Goal: Information Seeking & Learning: Learn about a topic

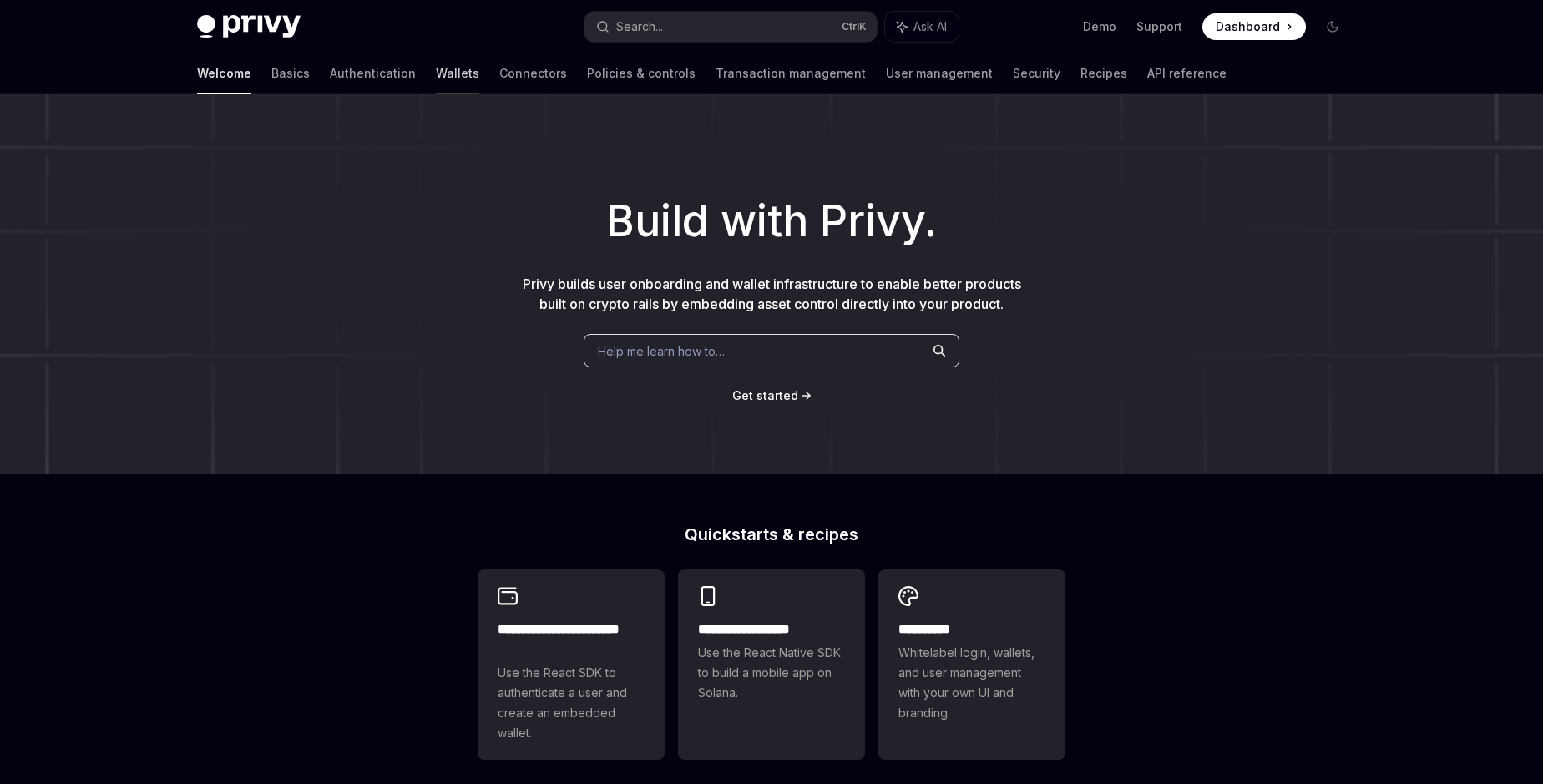
click at [436, 72] on link "Wallets" at bounding box center [458, 74] width 44 height 40
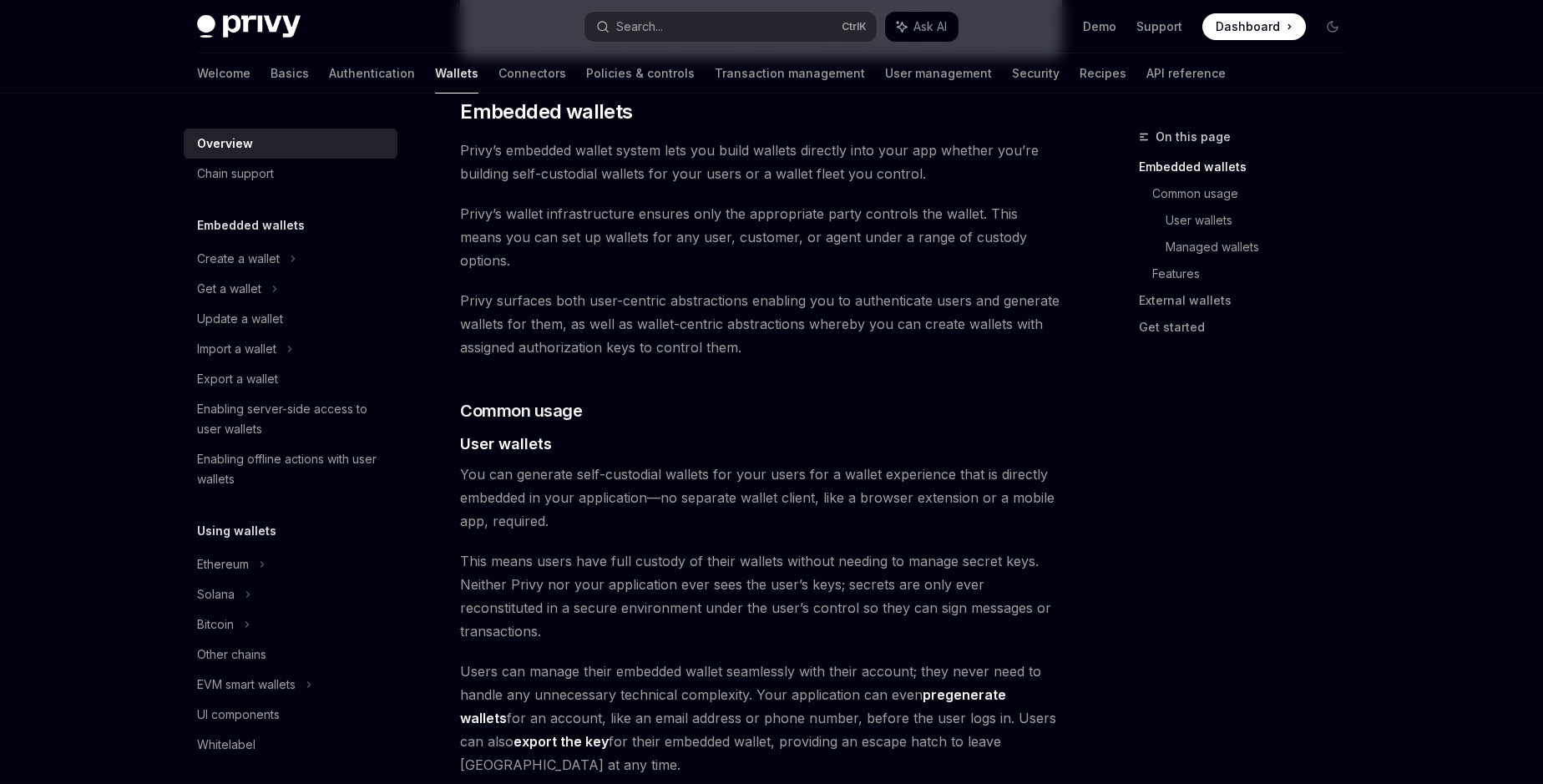
scroll to position [857, 0]
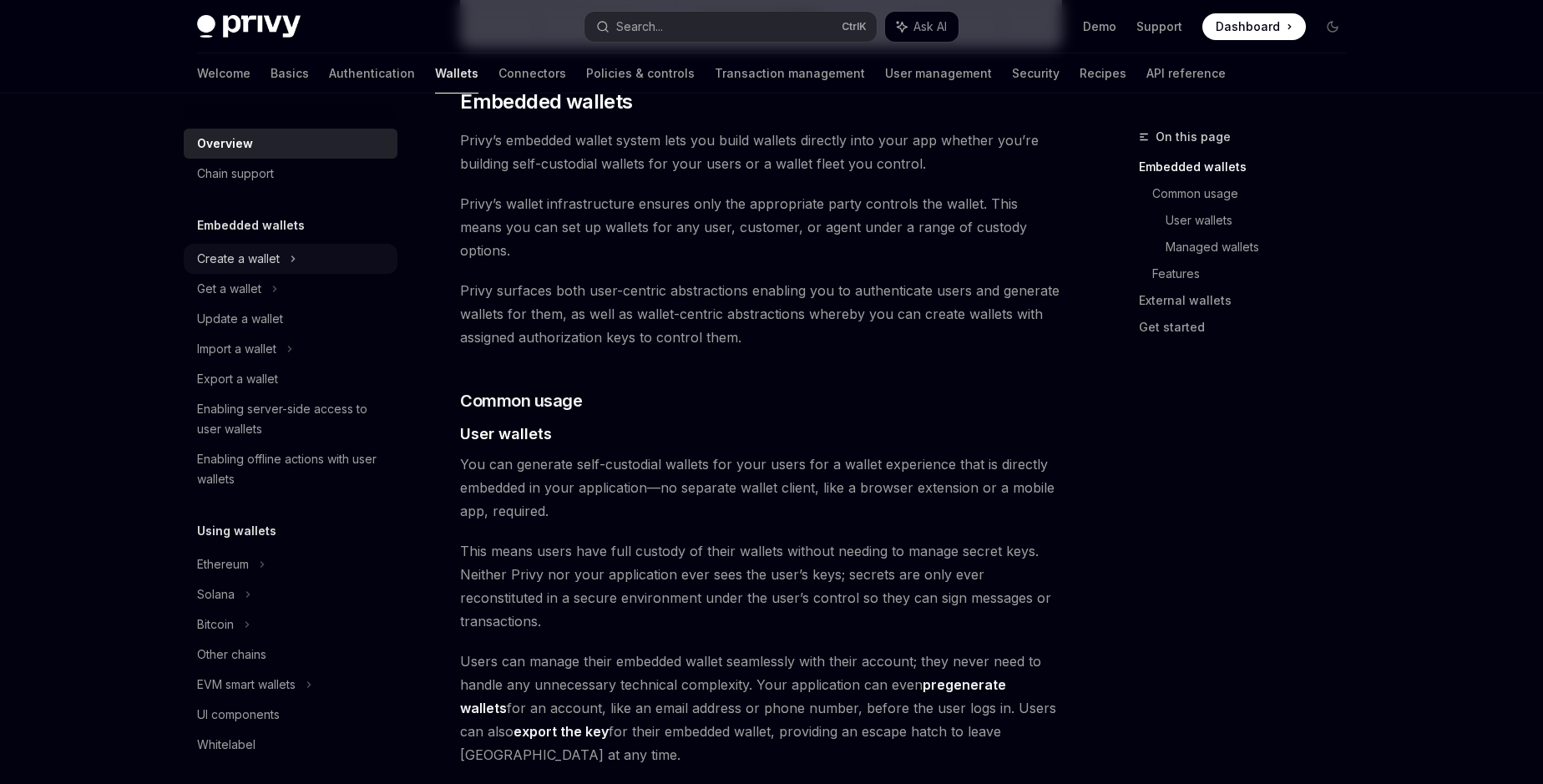
click at [245, 266] on div "Create a wallet" at bounding box center [238, 259] width 82 height 20
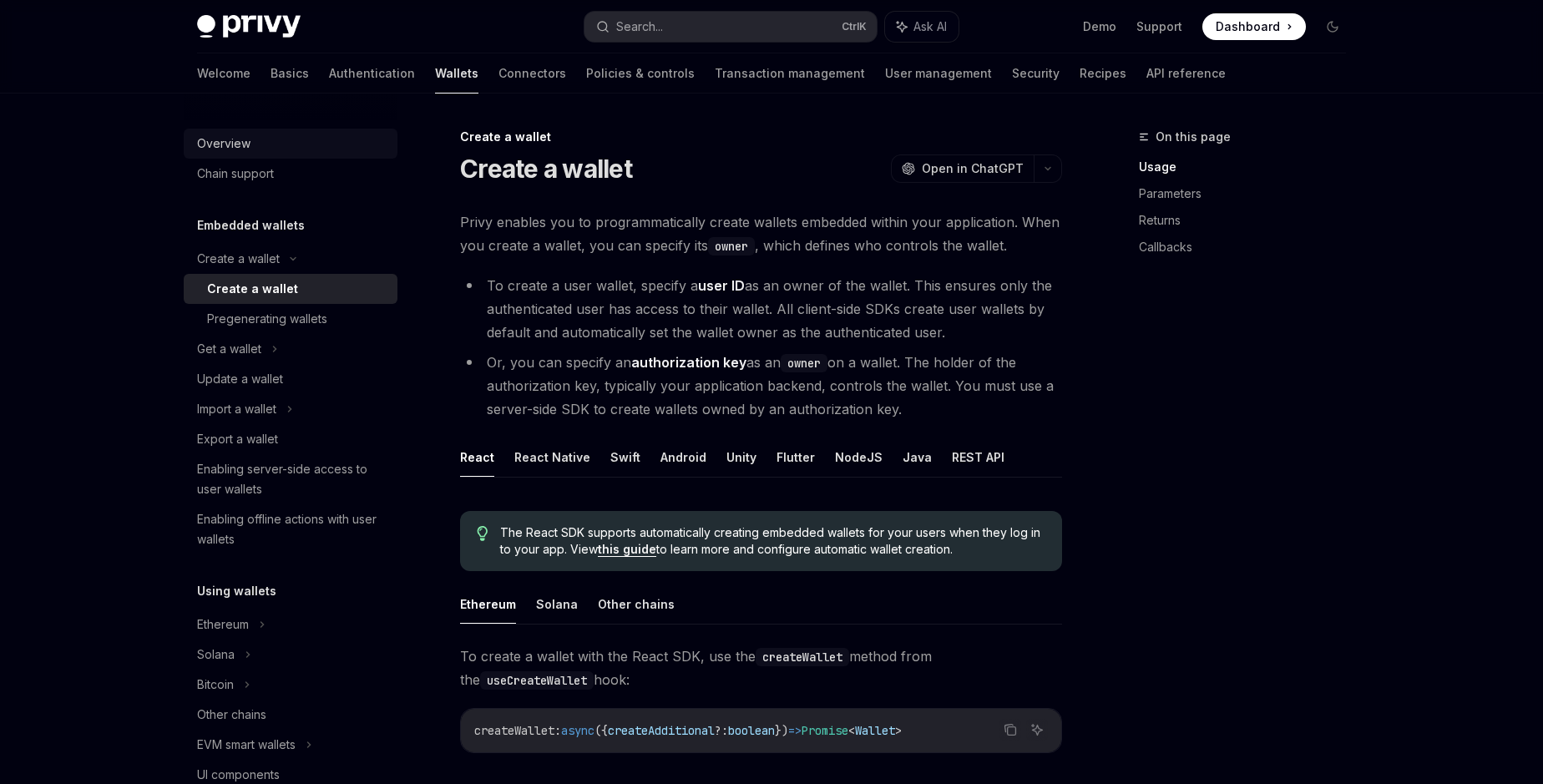
click at [233, 143] on div "Overview" at bounding box center [224, 144] width 54 height 20
type textarea "*"
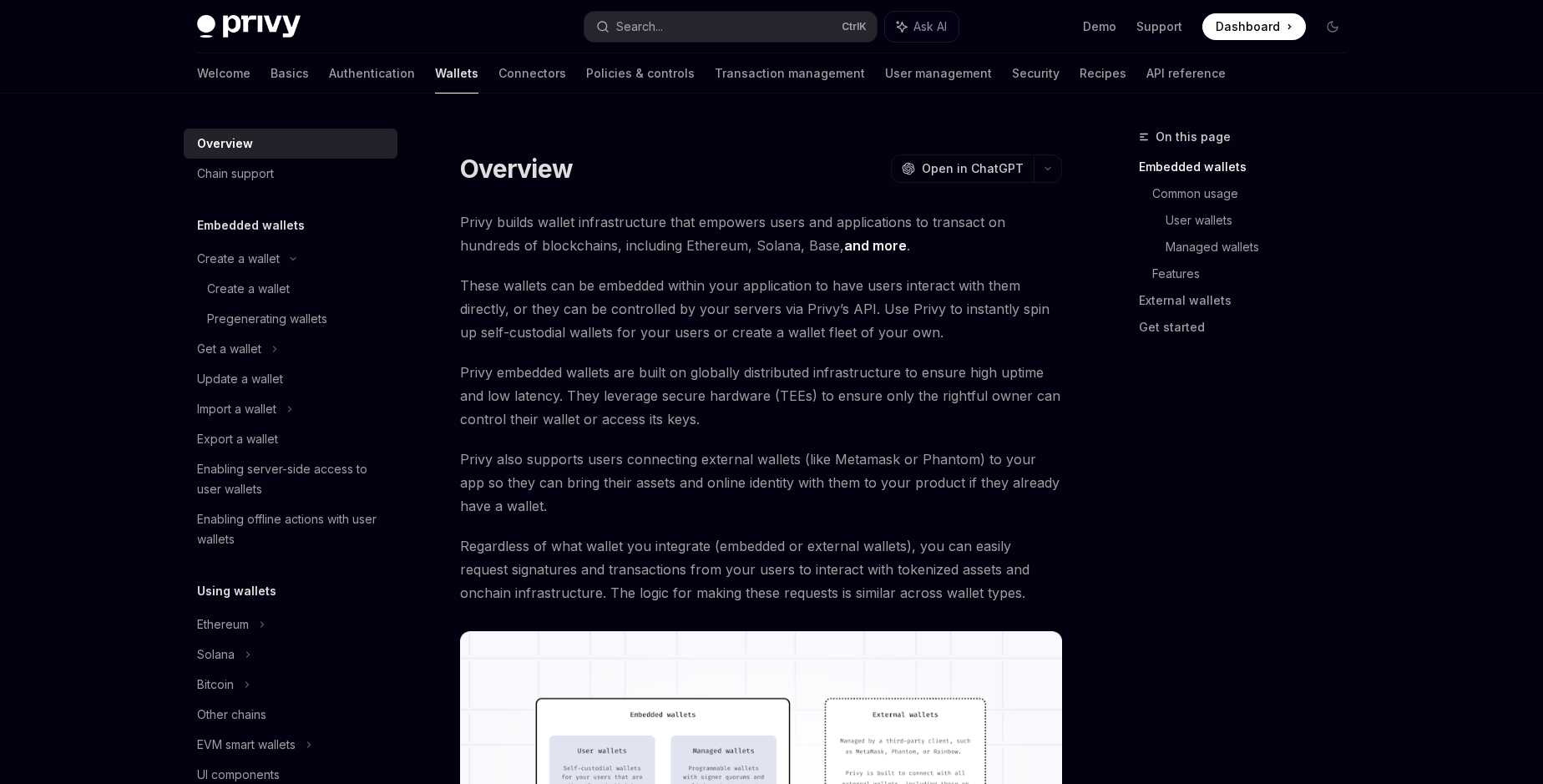
click at [570, 248] on span "Privy builds wallet infrastructure that empowers users and applications to tran…" at bounding box center [761, 234] width 602 height 47
click at [538, 281] on span "These wallets can be embedded within your application to have users interact wi…" at bounding box center [761, 309] width 602 height 71
drag, startPoint x: 596, startPoint y: 332, endPoint x: 459, endPoint y: 325, distance: 137.2
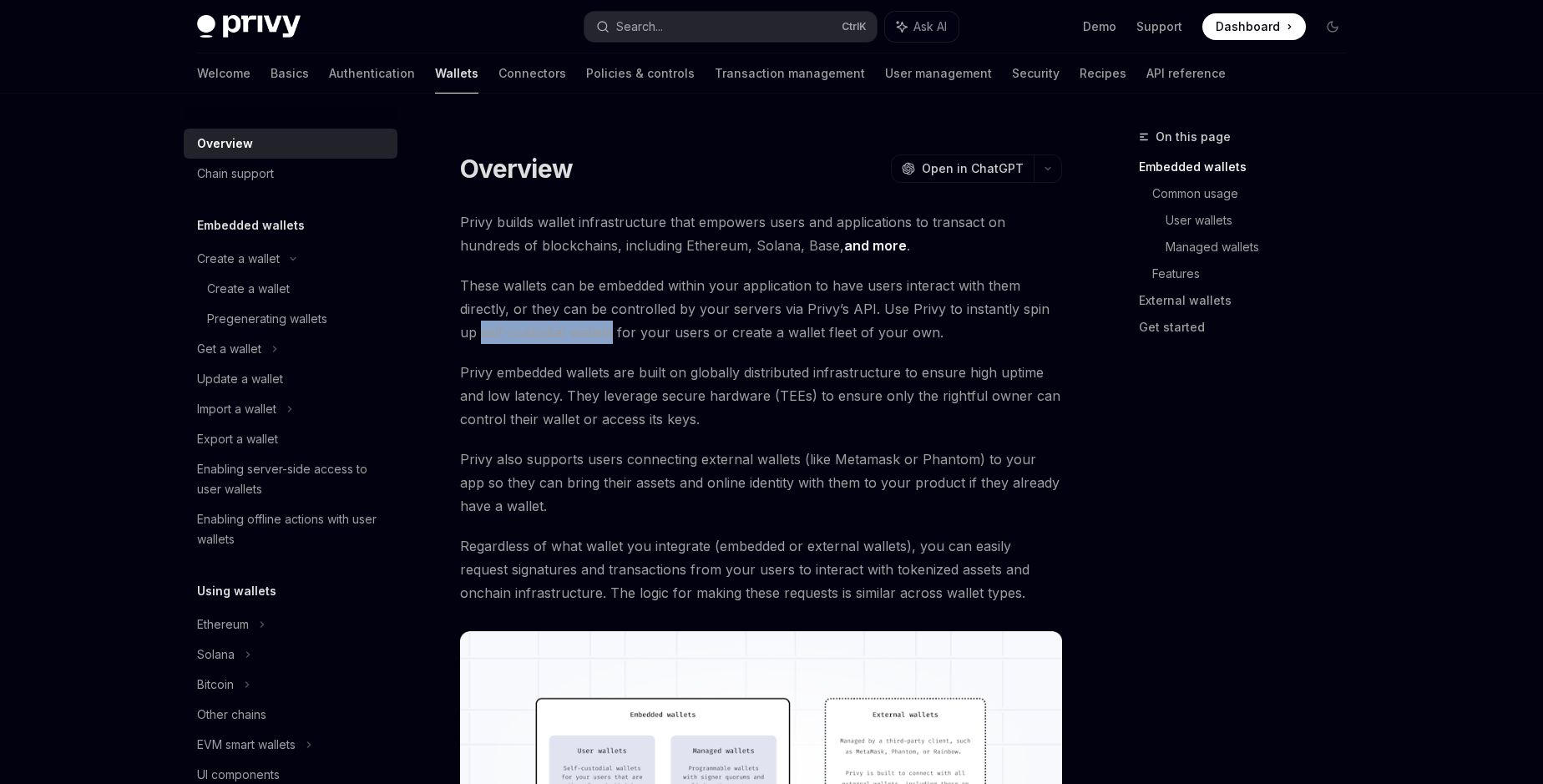
copy span "self-custodial wallets"
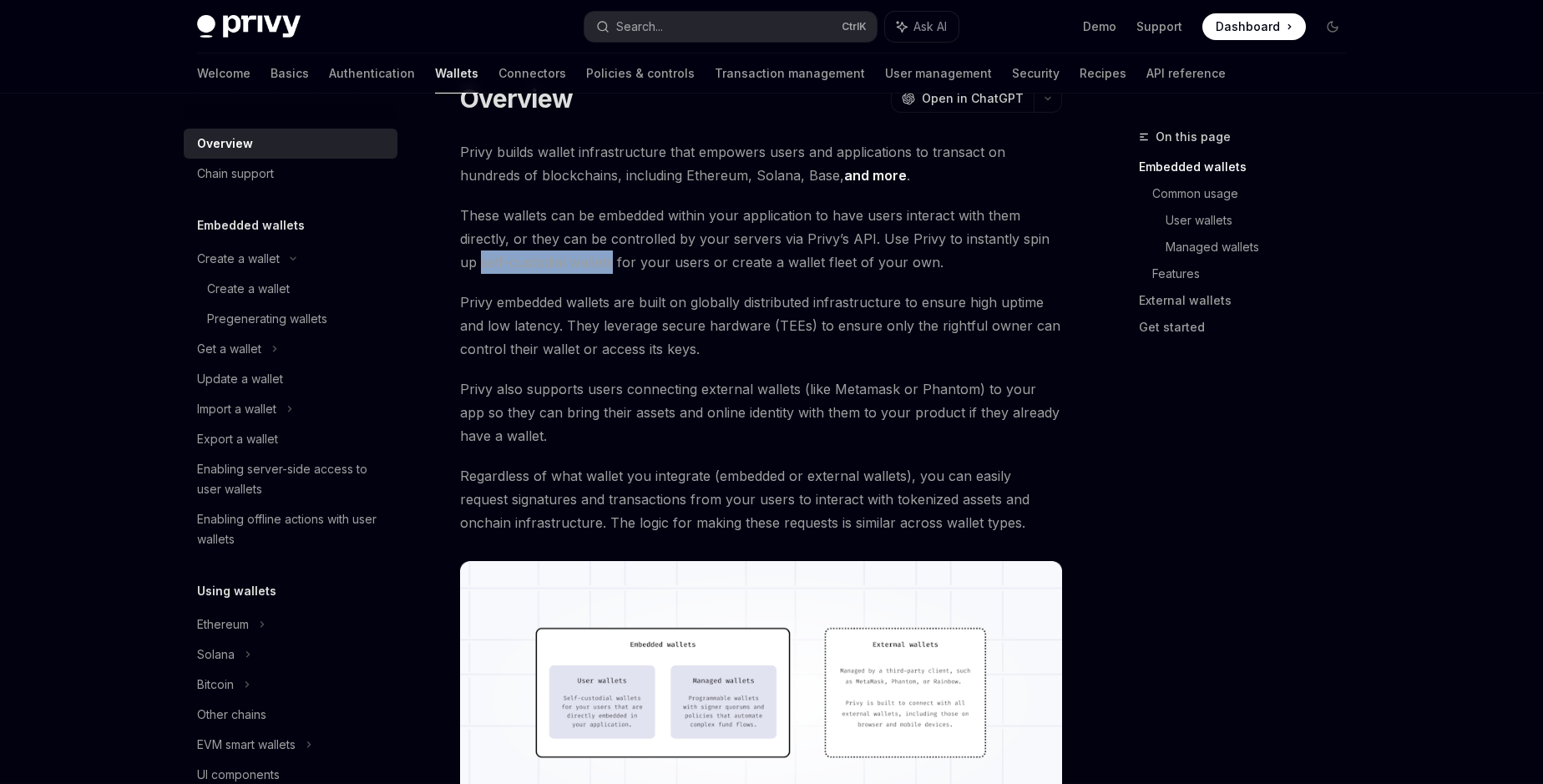
scroll to position [95, 0]
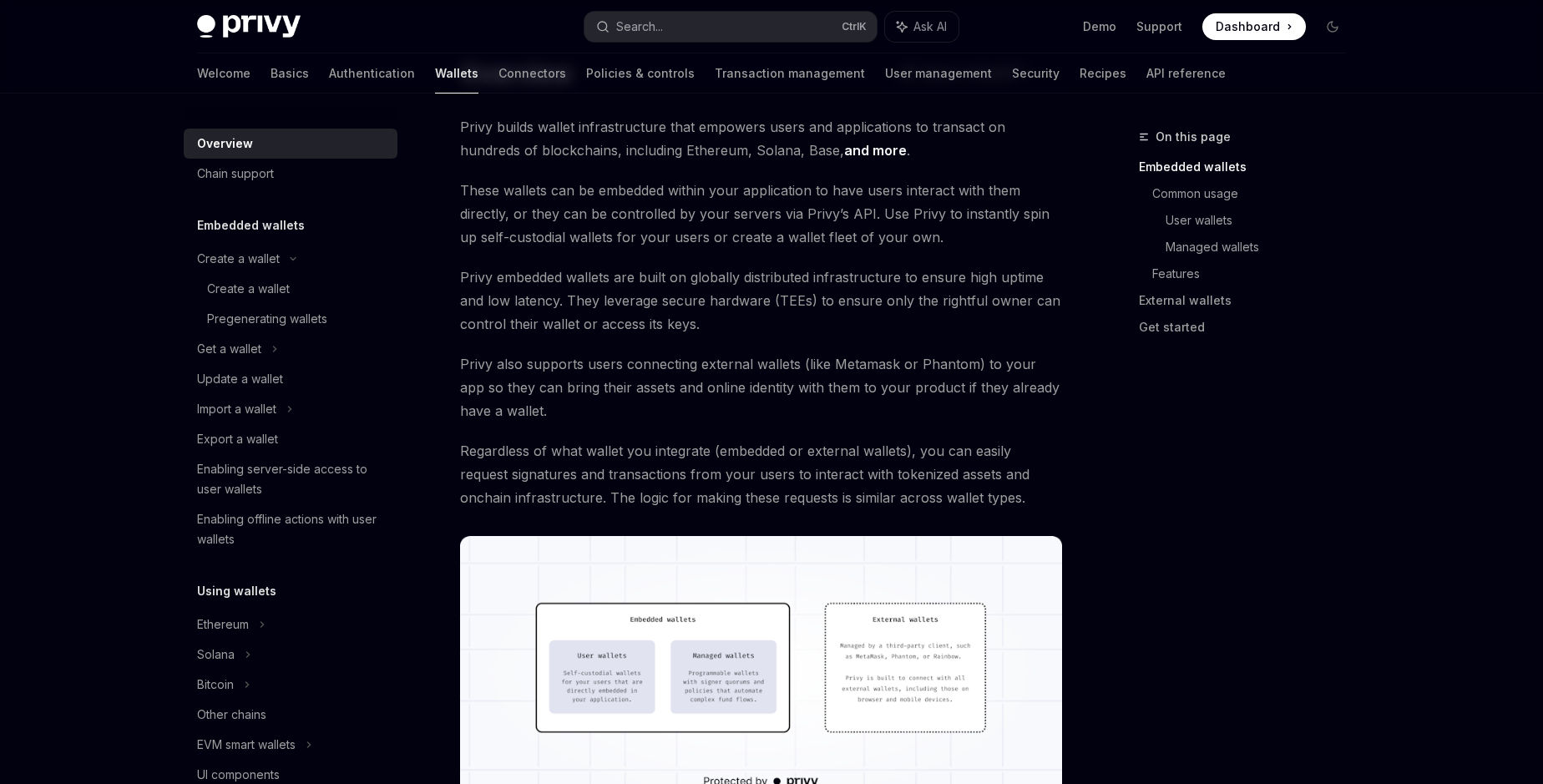
click at [699, 301] on span "Privy embedded wallets are built on globally distributed infrastructure to ensu…" at bounding box center [761, 301] width 602 height 71
click at [556, 325] on span "Privy embedded wallets are built on globally distributed infrastructure to ensu…" at bounding box center [761, 301] width 602 height 71
click at [583, 473] on span "Regardless of what wallet you integrate (embedded or external wallets), you can…" at bounding box center [761, 474] width 602 height 71
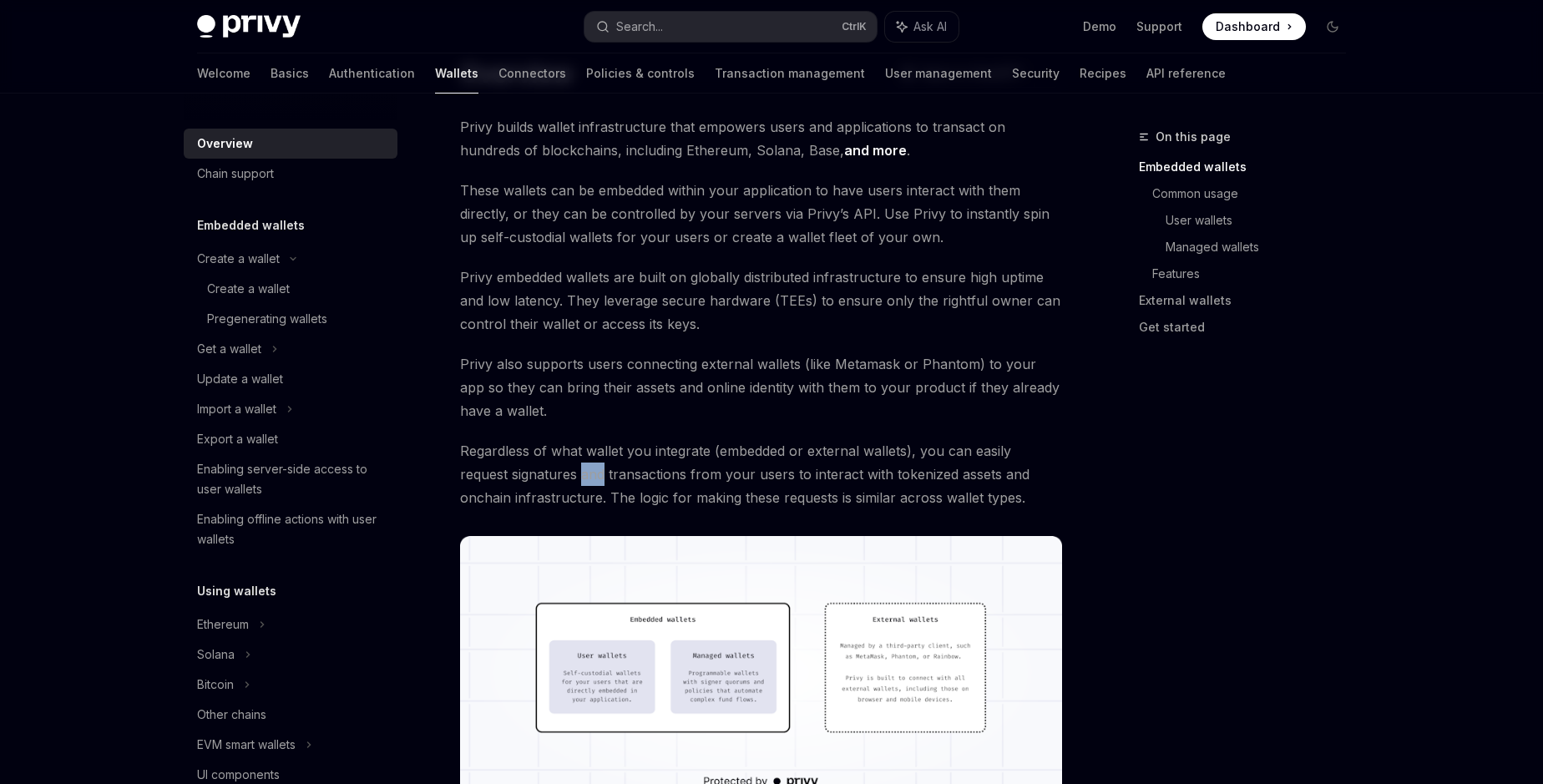
click at [583, 473] on span "Regardless of what wallet you integrate (embedded or external wallets), you can…" at bounding box center [761, 474] width 602 height 71
click at [666, 499] on span "Regardless of what wallet you integrate (embedded or external wallets), you can…" at bounding box center [761, 474] width 602 height 71
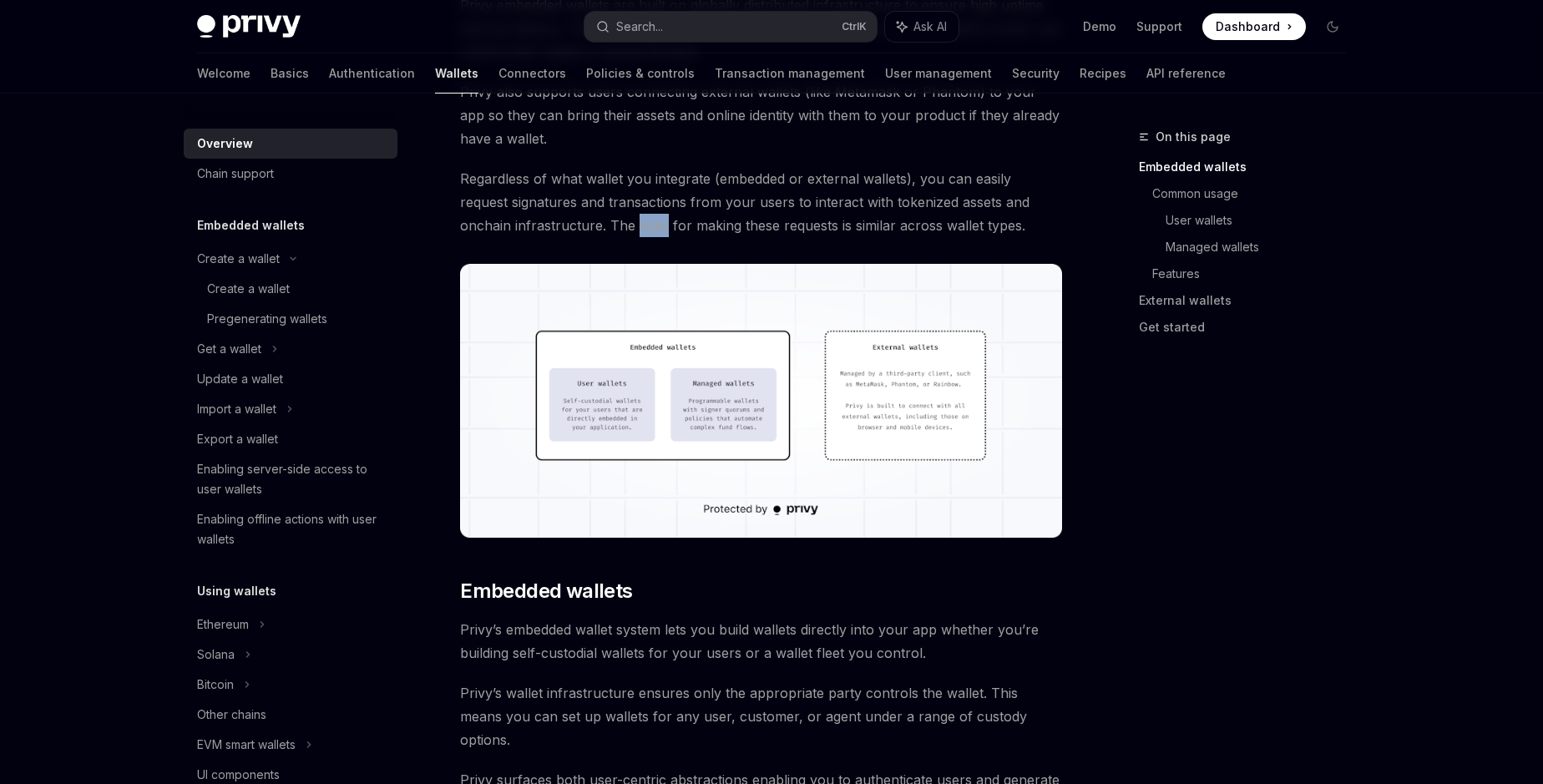
scroll to position [381, 0]
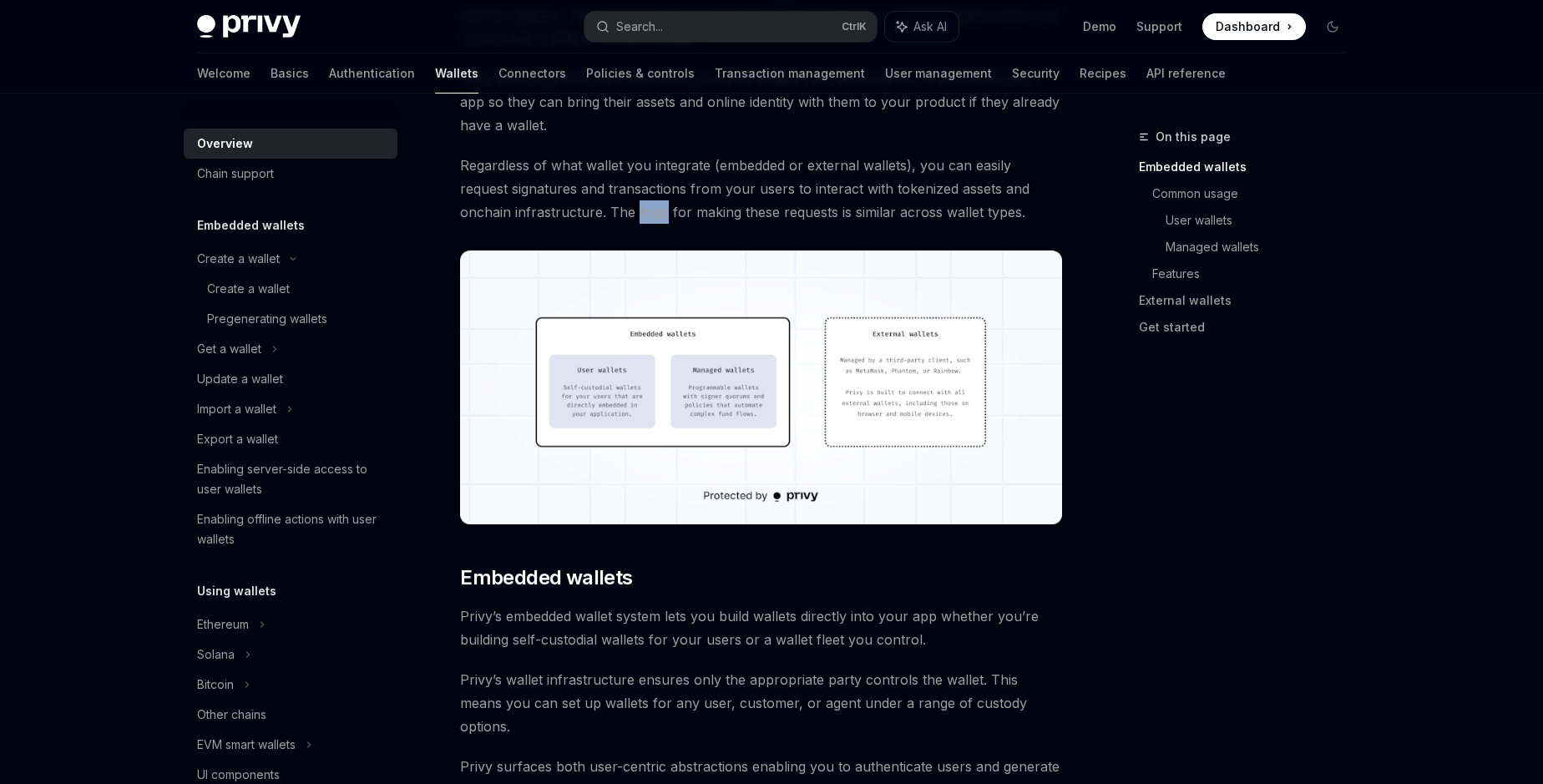
click at [727, 388] on img at bounding box center [761, 387] width 602 height 274
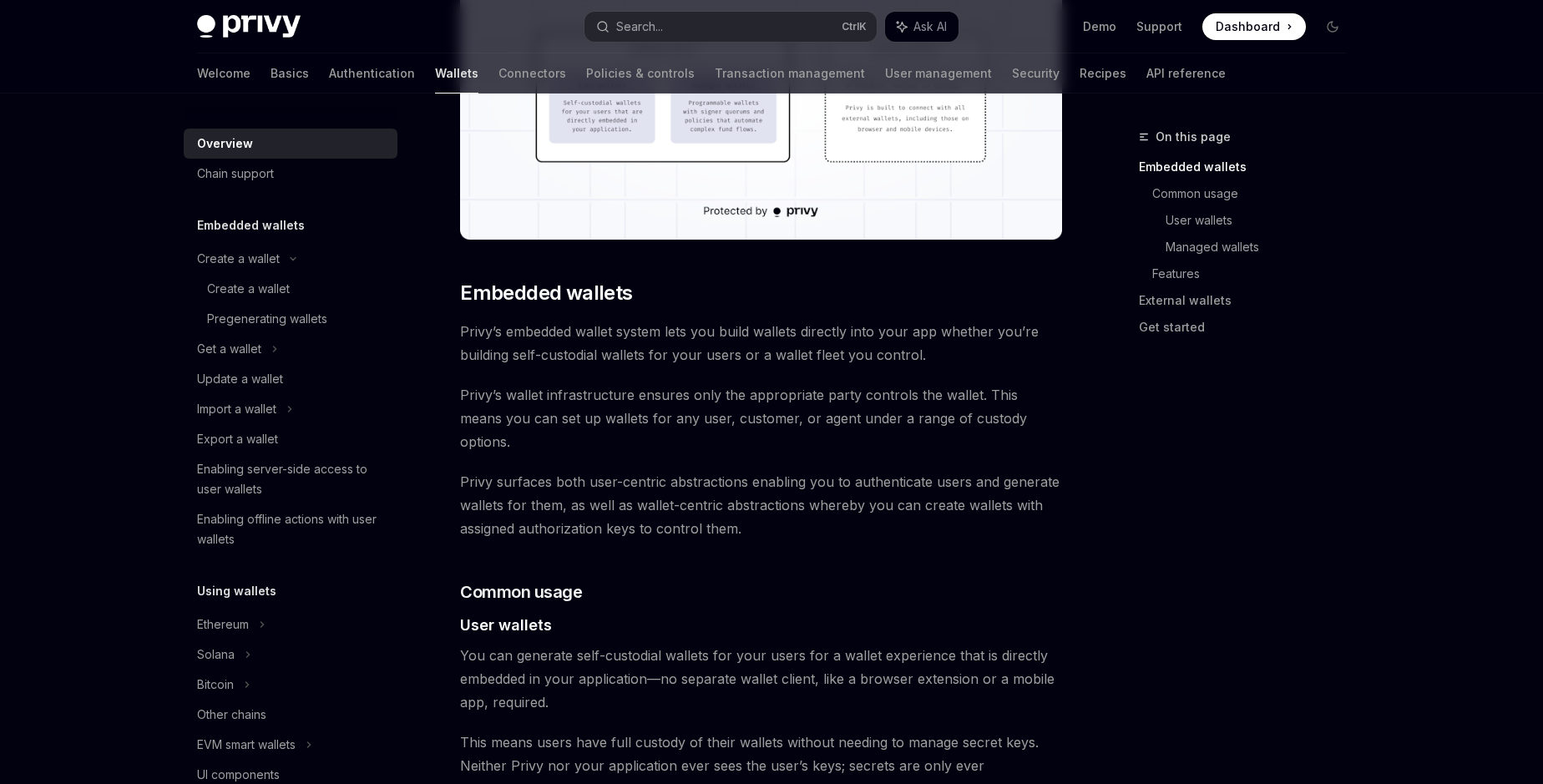
scroll to position [666, 0]
click at [646, 328] on span "Privy’s embedded wallet system lets you build wallets directly into your app wh…" at bounding box center [761, 342] width 602 height 47
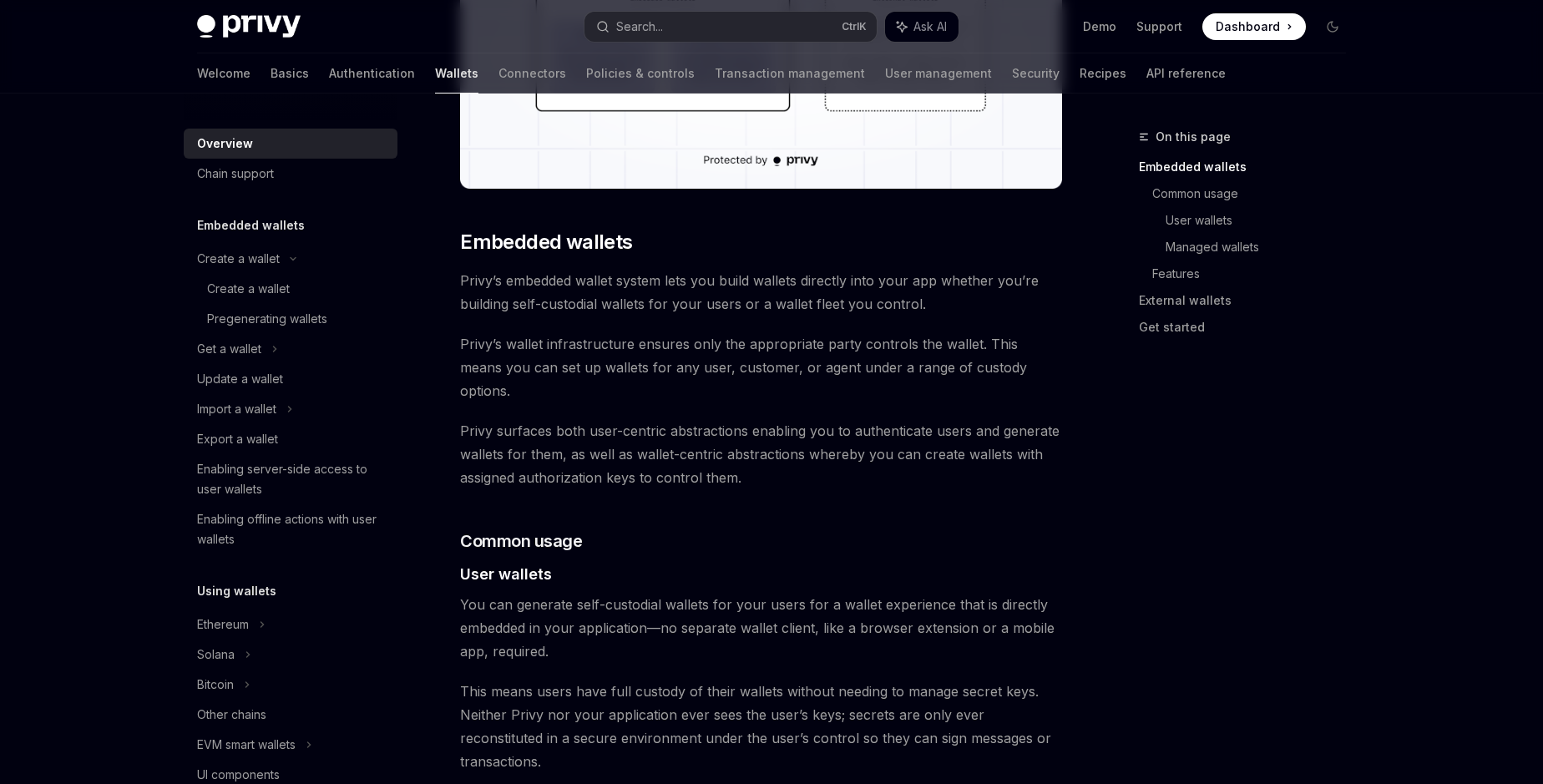
scroll to position [761, 0]
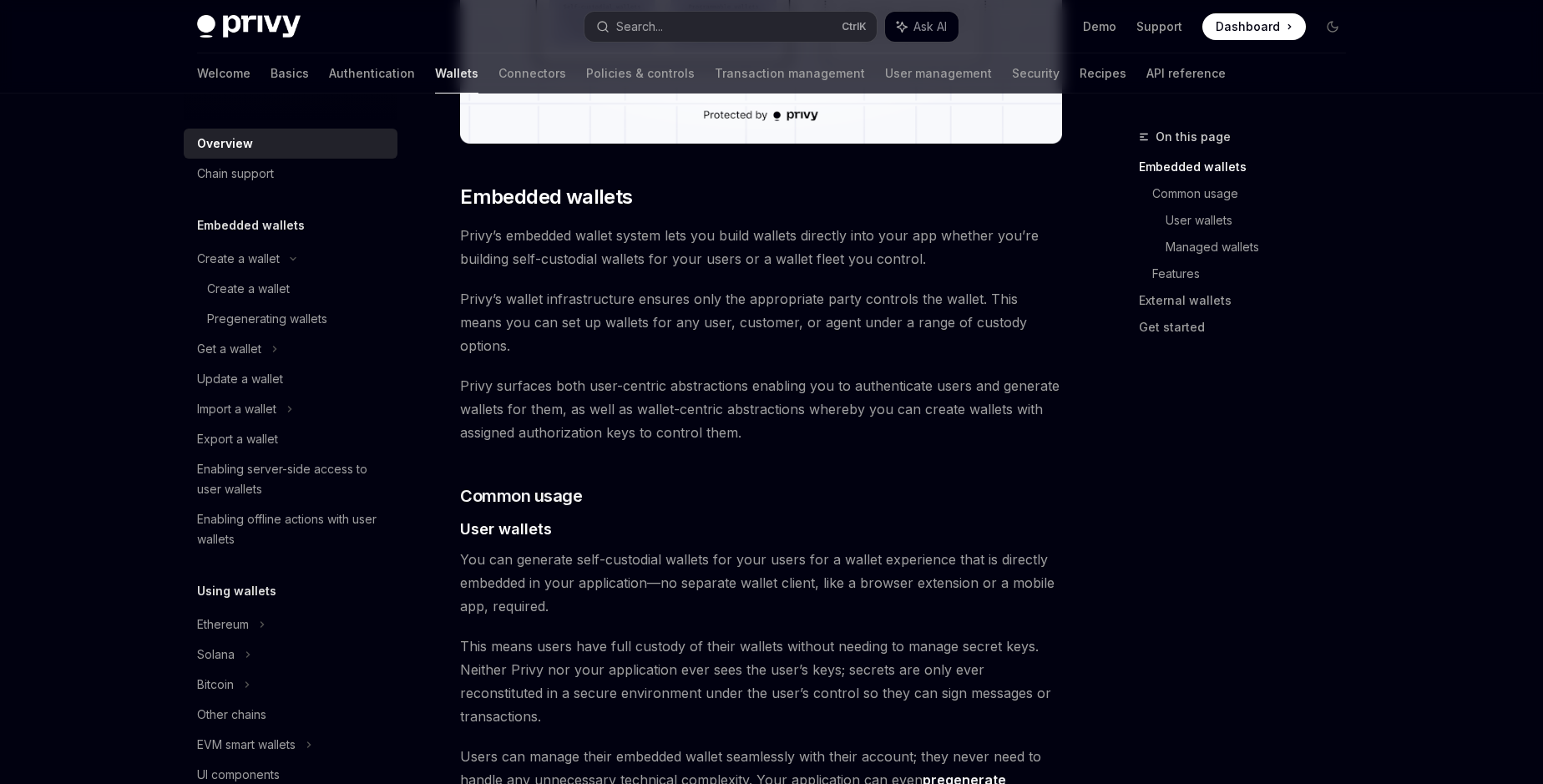
click at [524, 395] on span "Privy surfaces both user-centric abstractions enabling you to authenticate user…" at bounding box center [761, 410] width 602 height 71
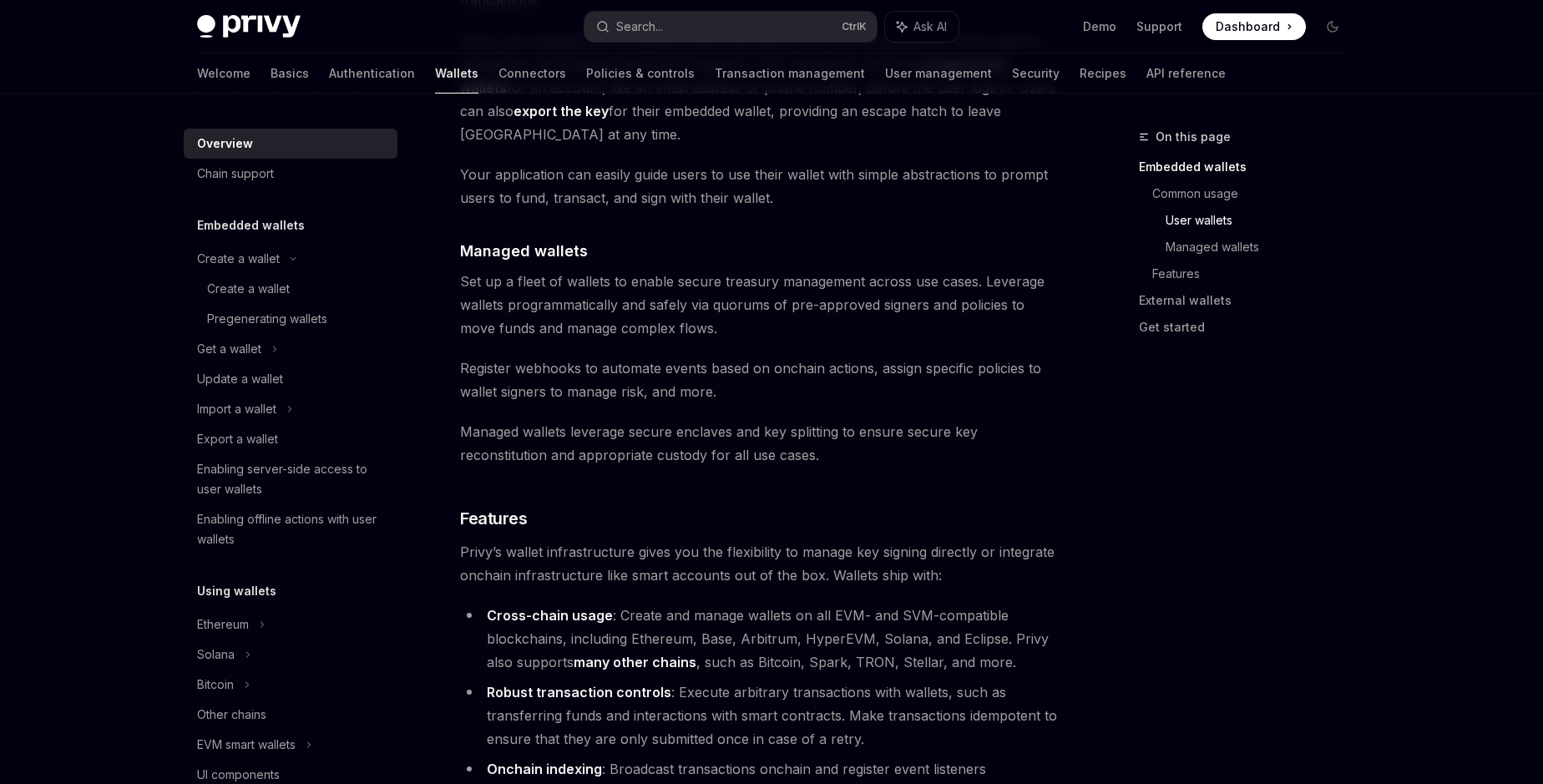
scroll to position [1468, 0]
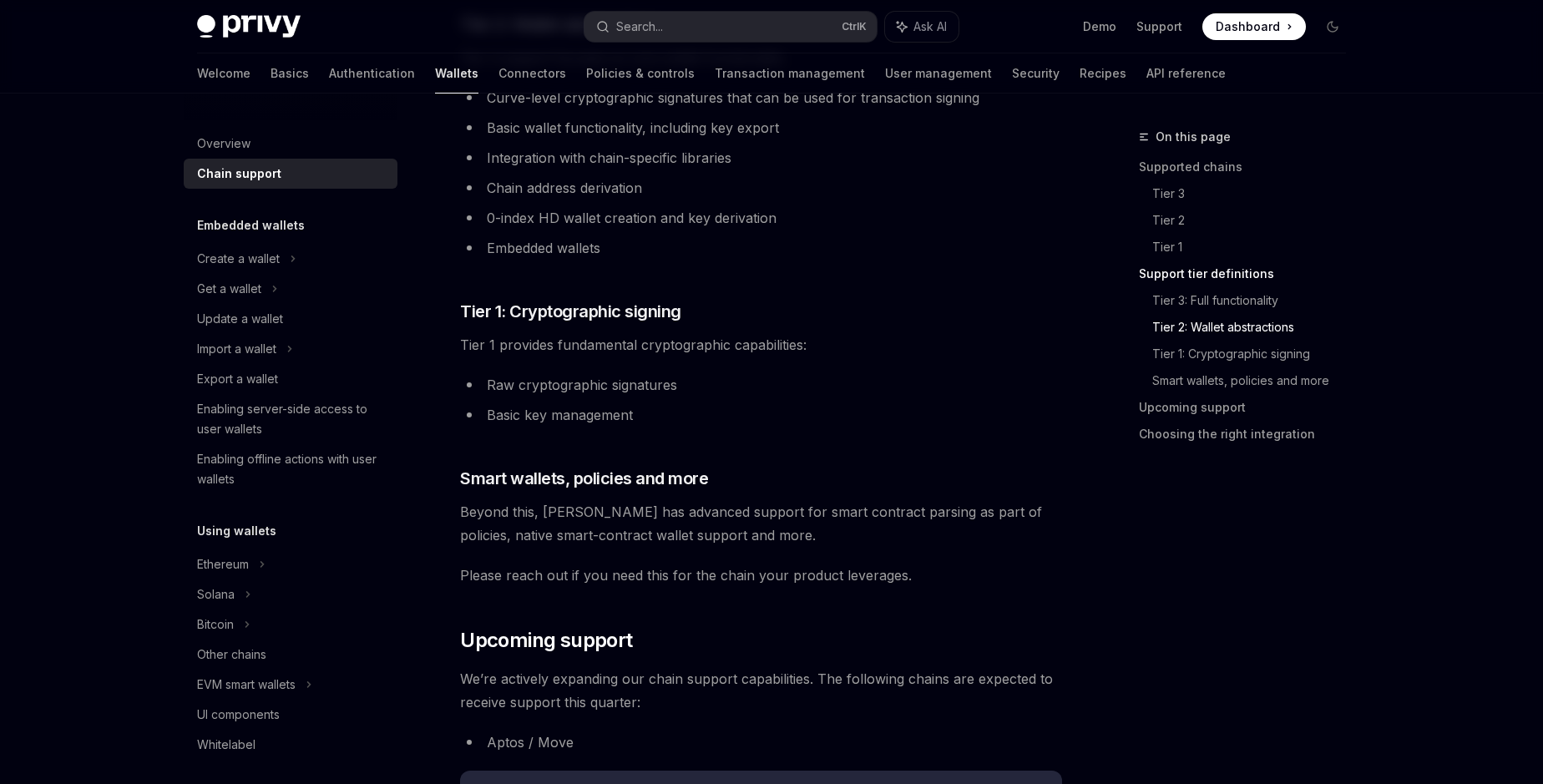
scroll to position [1184, 0]
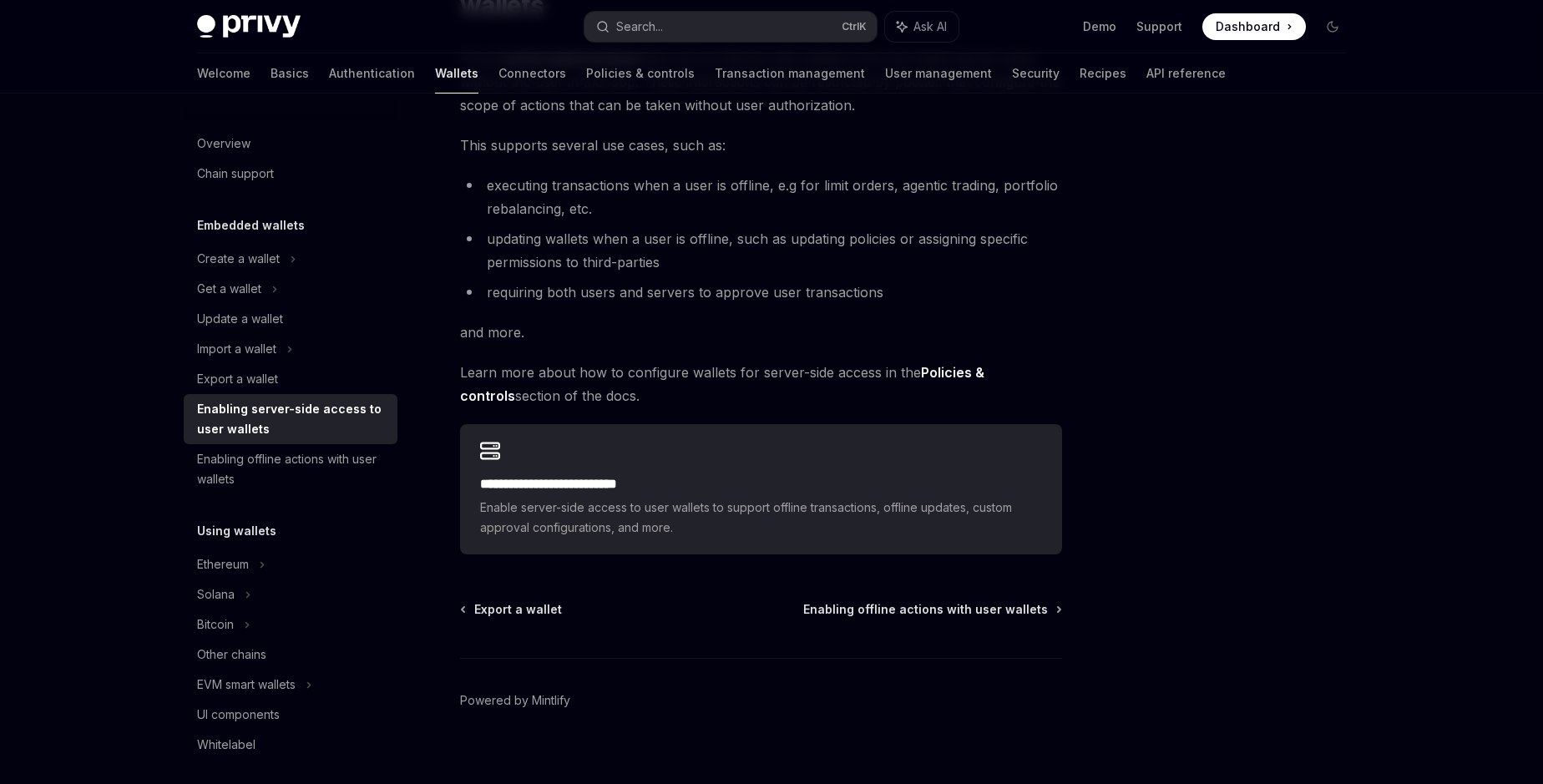
scroll to position [212, 0]
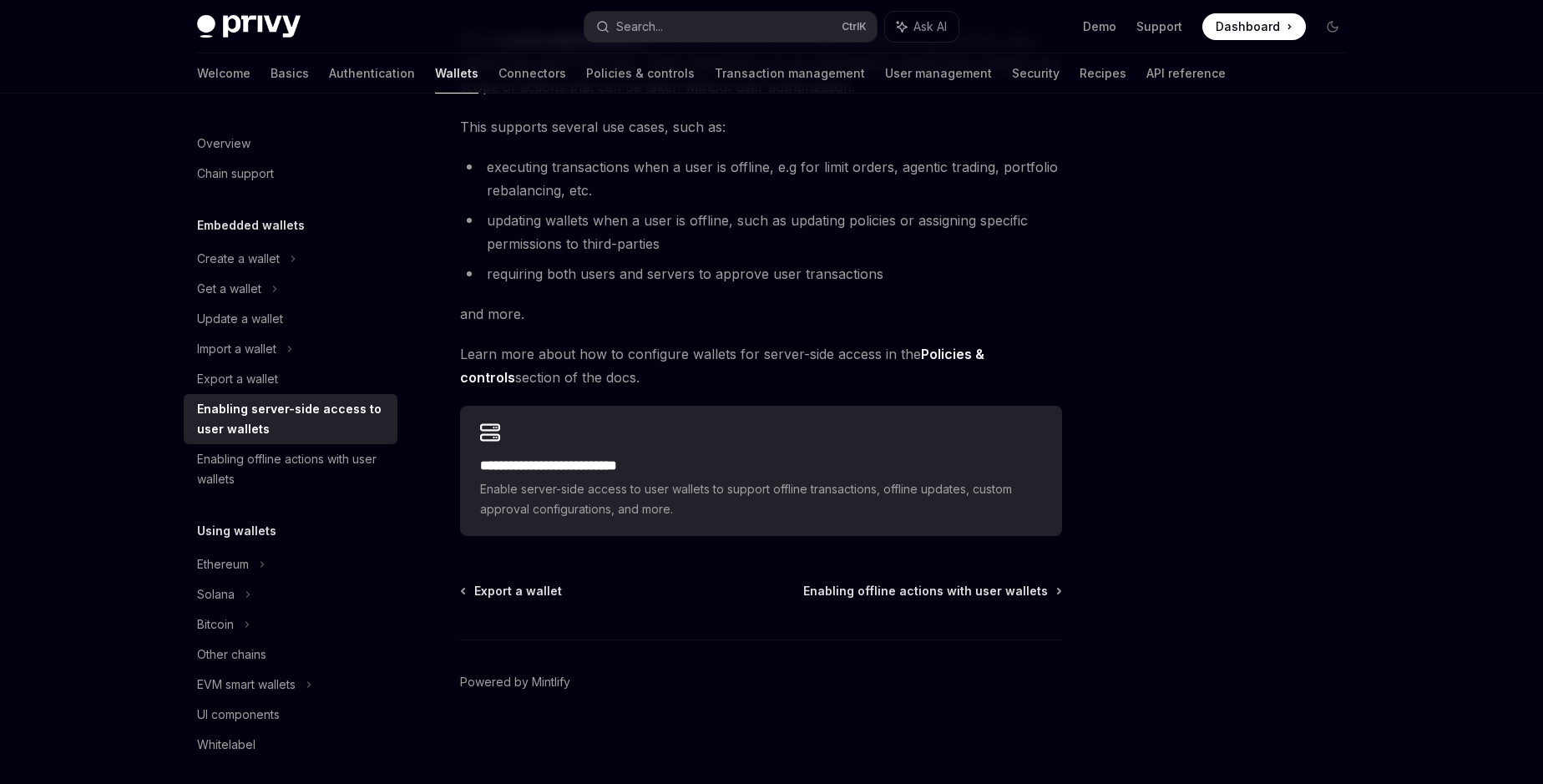
click at [985, 359] on strong "Policies & controls" at bounding box center [722, 366] width 525 height 40
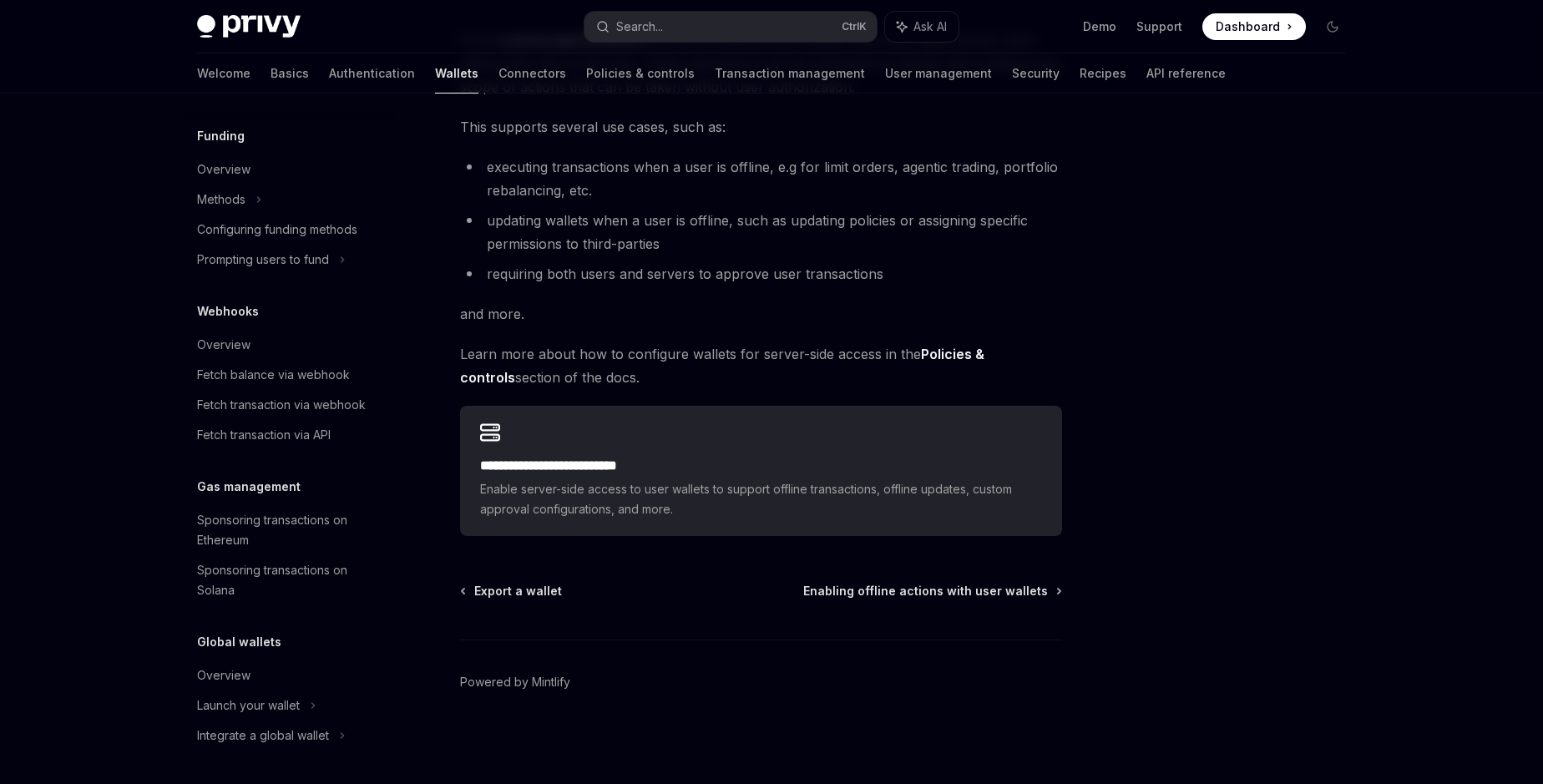
click at [965, 358] on strong "Policies & controls" at bounding box center [722, 366] width 525 height 40
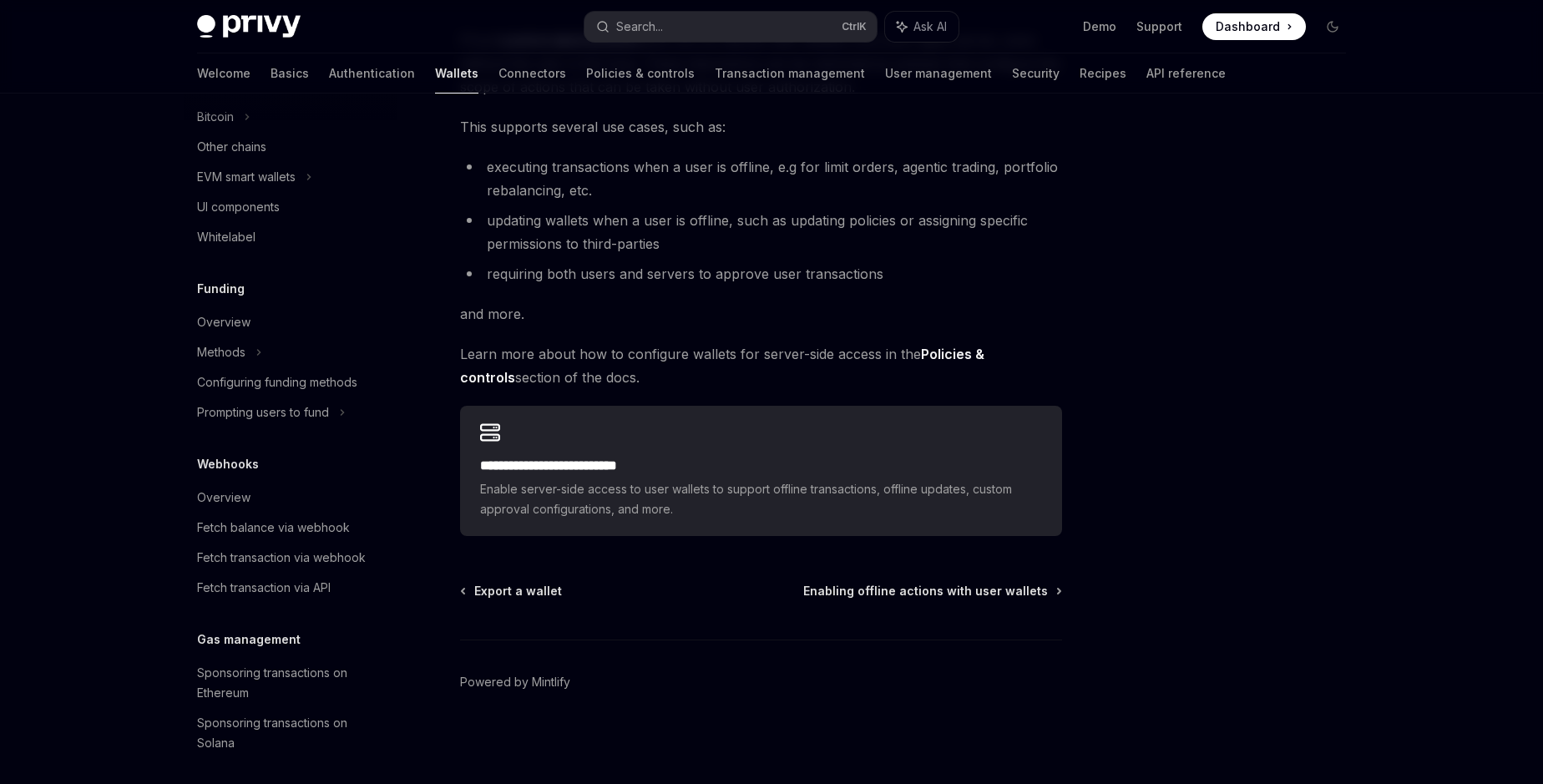
scroll to position [470, 0]
